Goal: Check status: Check status

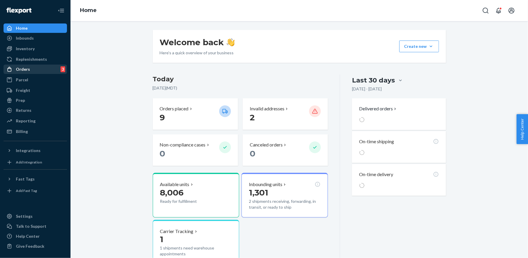
click at [25, 69] on div "Orders" at bounding box center [23, 69] width 14 height 6
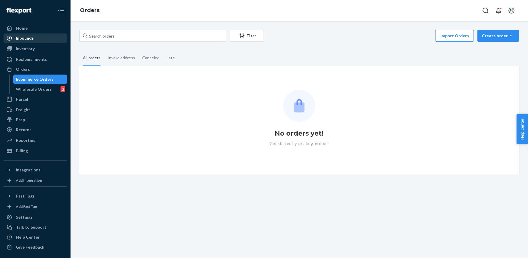
click at [29, 39] on div "Inbounds" at bounding box center [25, 38] width 18 height 6
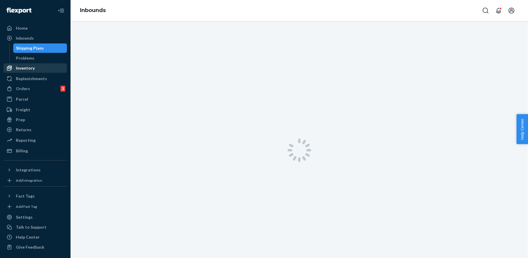
click at [29, 49] on div "Shipping Plans" at bounding box center [30, 48] width 28 height 6
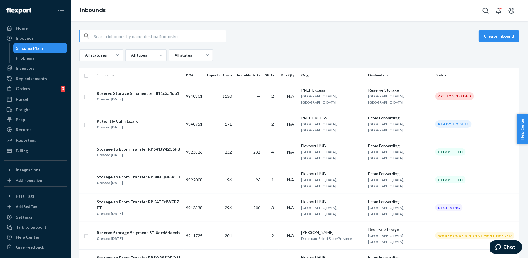
click at [29, 40] on div "Inbounds" at bounding box center [25, 38] width 18 height 6
click at [117, 41] on input "text" at bounding box center [160, 36] width 132 height 12
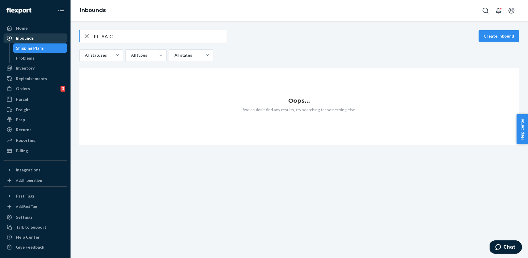
click at [28, 37] on div "Inbounds" at bounding box center [25, 38] width 18 height 6
click at [96, 36] on input "Pb-AA-C" at bounding box center [160, 36] width 132 height 12
type input "PB-AA-C"
click at [31, 42] on div "Inbounds" at bounding box center [35, 38] width 62 height 8
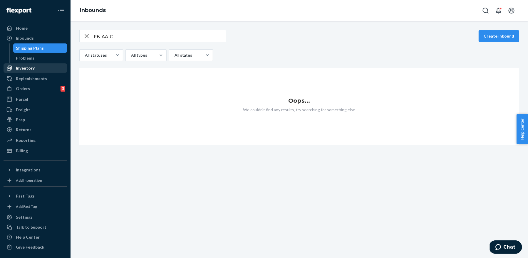
click at [24, 71] on div "Inventory" at bounding box center [25, 68] width 19 height 6
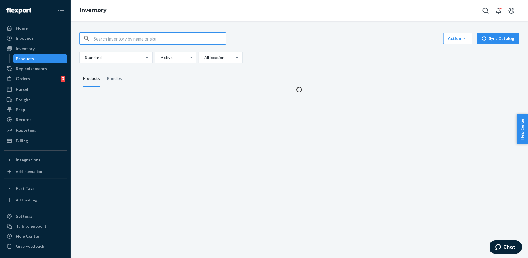
click at [124, 41] on input "text" at bounding box center [160, 39] width 132 height 12
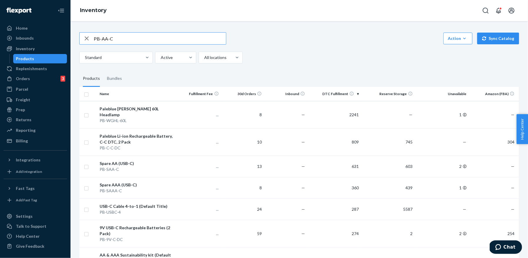
type input "PB-AA-C"
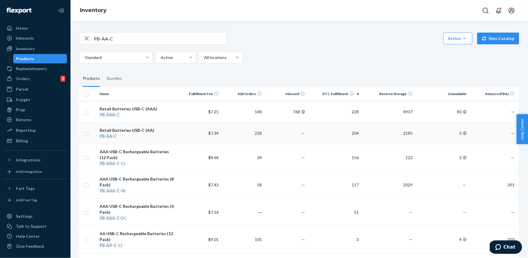
click at [163, 138] on div "PB - AA - C" at bounding box center [138, 137] width 76 height 6
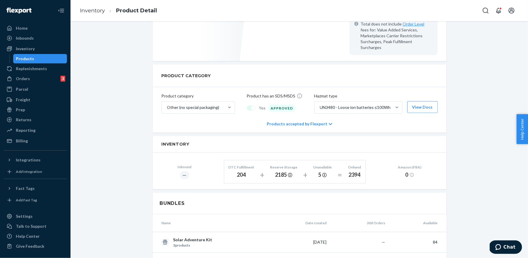
scroll to position [222, 0]
